Goal: Information Seeking & Learning: Compare options

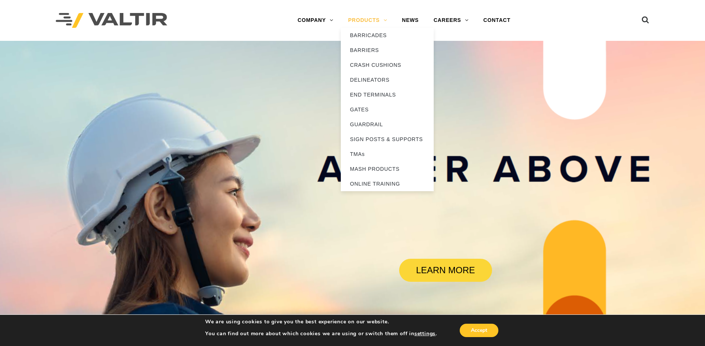
click at [360, 23] on link "PRODUCTS" at bounding box center [368, 20] width 54 height 15
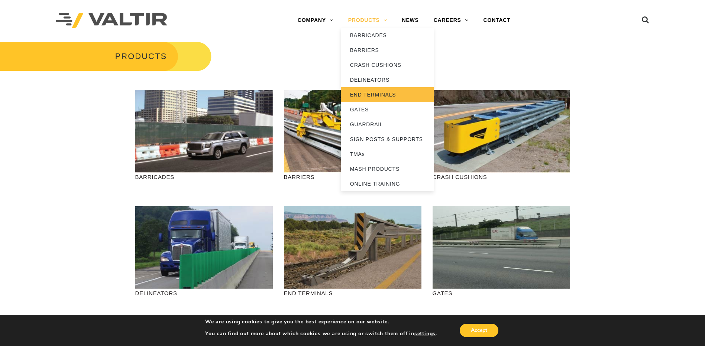
click at [395, 98] on link "END TERMINALS" at bounding box center [387, 94] width 93 height 15
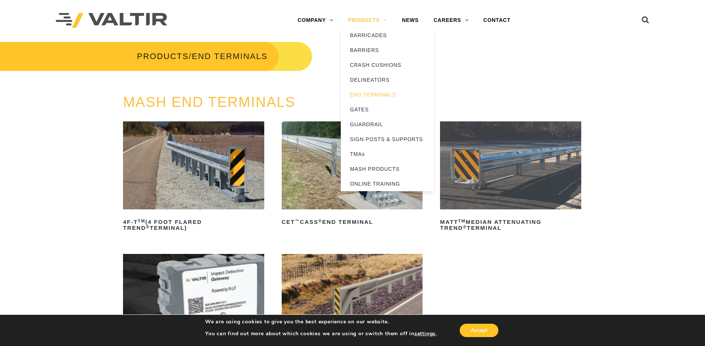
click at [376, 22] on link "PRODUCTS" at bounding box center [368, 20] width 54 height 15
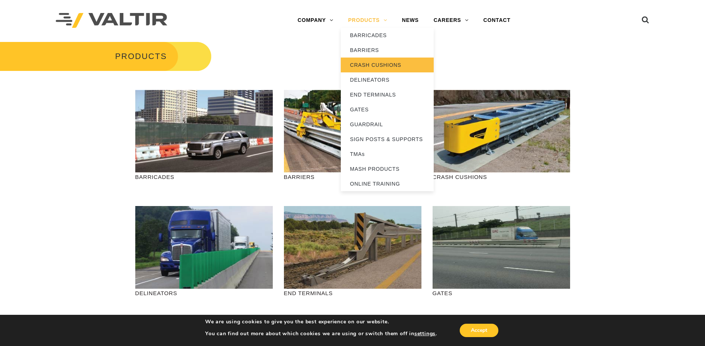
click at [386, 62] on link "CRASH CUSHIONS" at bounding box center [387, 65] width 93 height 15
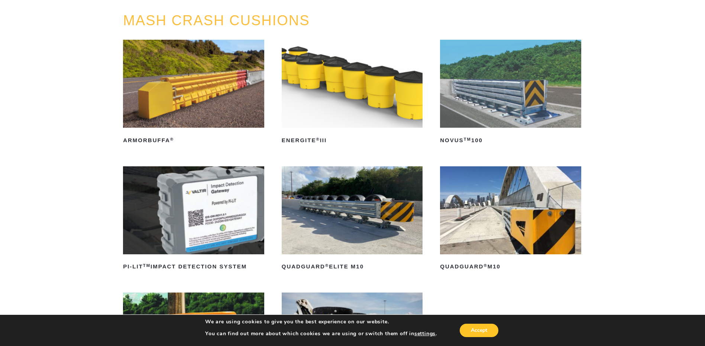
scroll to position [74, 0]
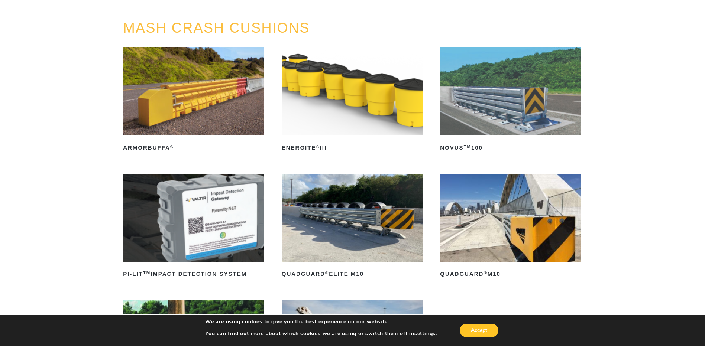
click at [487, 108] on img at bounding box center [510, 91] width 141 height 88
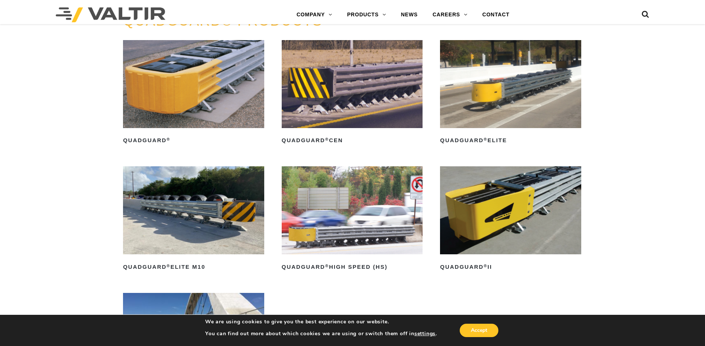
scroll to position [520, 0]
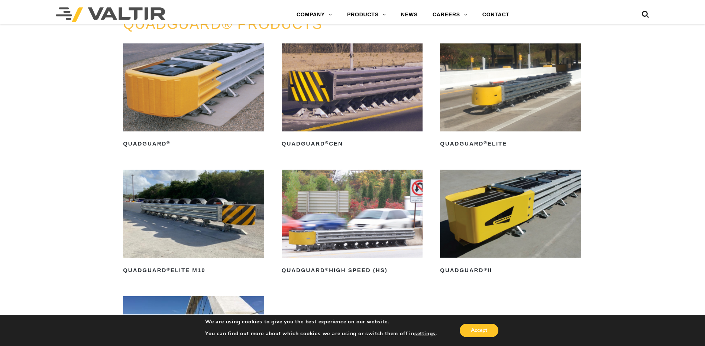
click at [234, 128] on img at bounding box center [193, 87] width 141 height 88
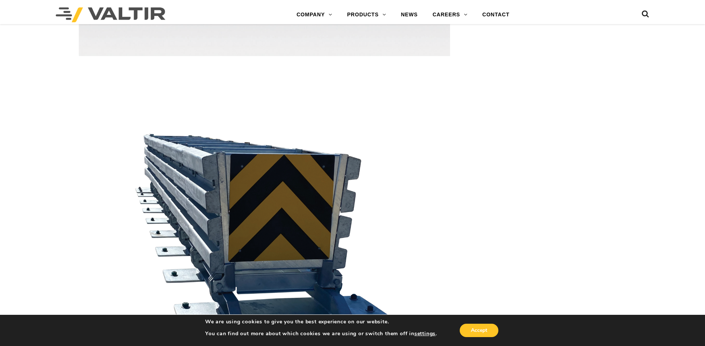
scroll to position [1487, 0]
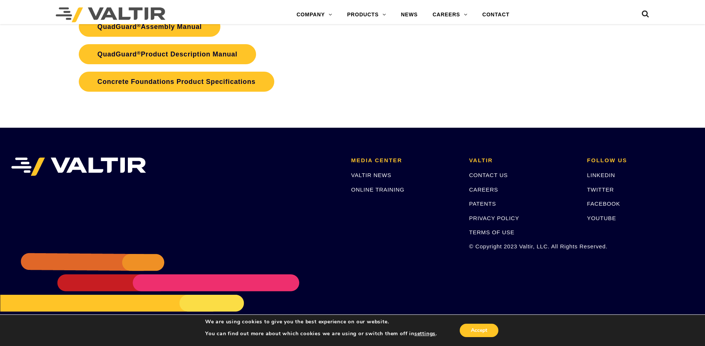
scroll to position [1648, 0]
